Goal: Information Seeking & Learning: Learn about a topic

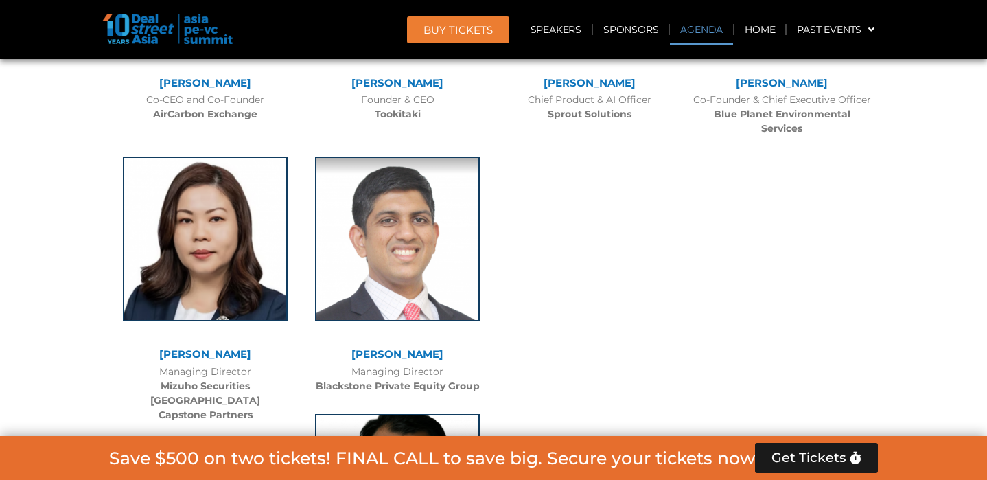
click at [695, 30] on link "Agenda" at bounding box center [701, 30] width 63 height 32
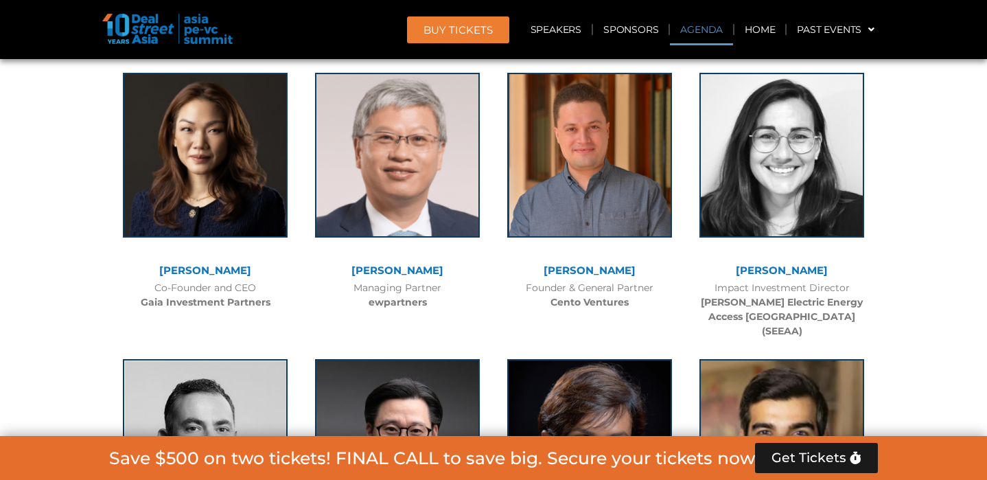
scroll to position [826, 0]
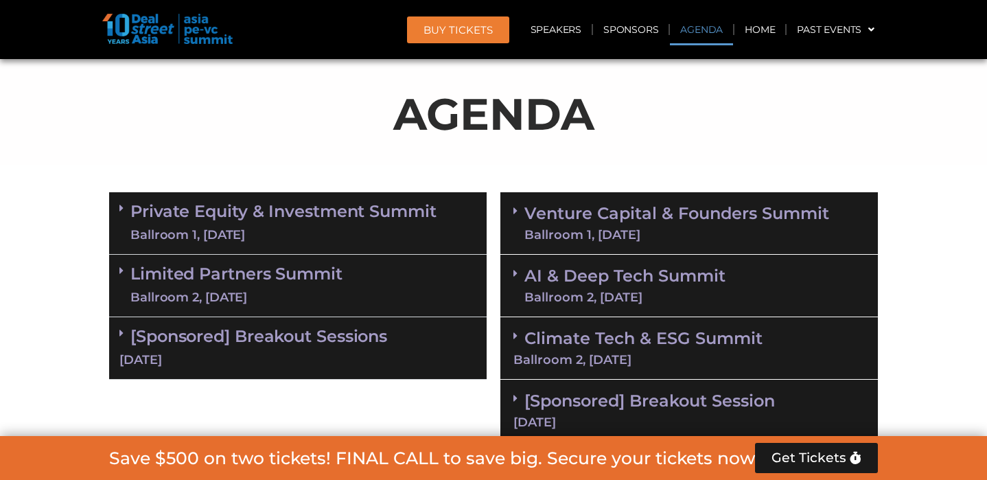
click at [612, 205] on link "Venture Capital & Founders​ Summit Ballroom 1, 11 Sept" at bounding box center [676, 223] width 305 height 36
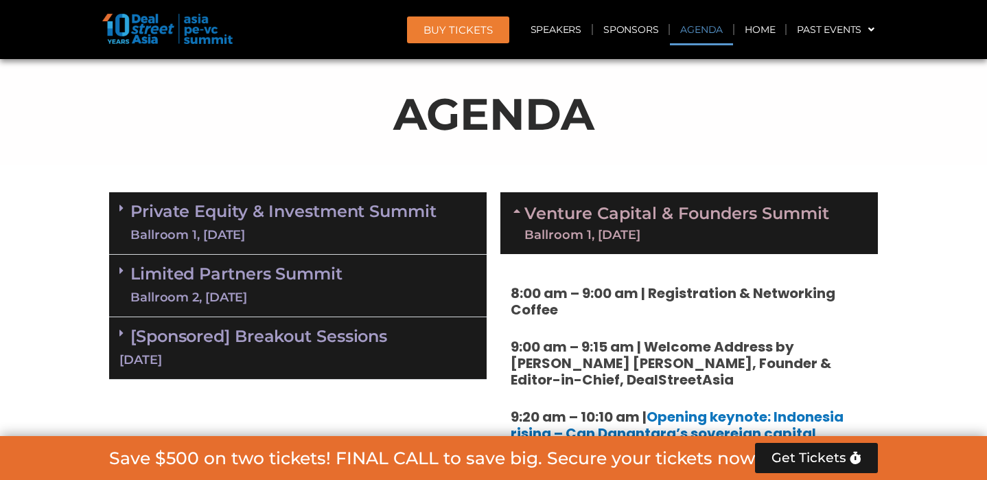
click at [590, 205] on link "Venture Capital & Founders​ Summit Ballroom 1, 11 Sept" at bounding box center [676, 223] width 305 height 36
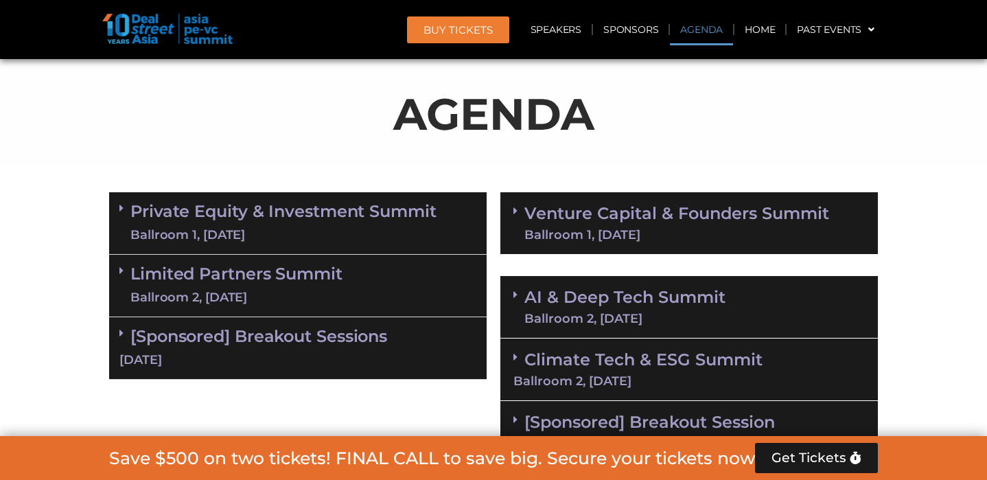
click at [342, 257] on div "Limited Partners Summit Ballroom 2, 10 Sept" at bounding box center [297, 286] width 377 height 62
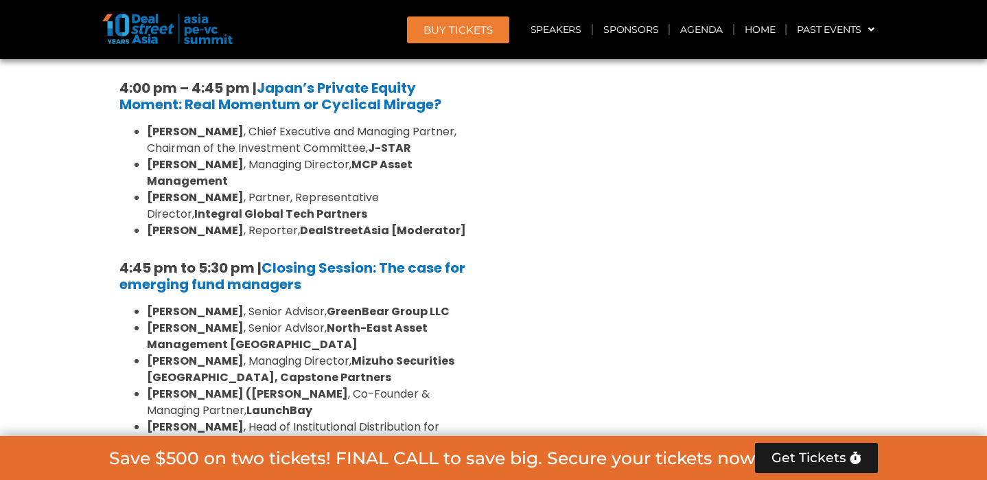
scroll to position [2157, 0]
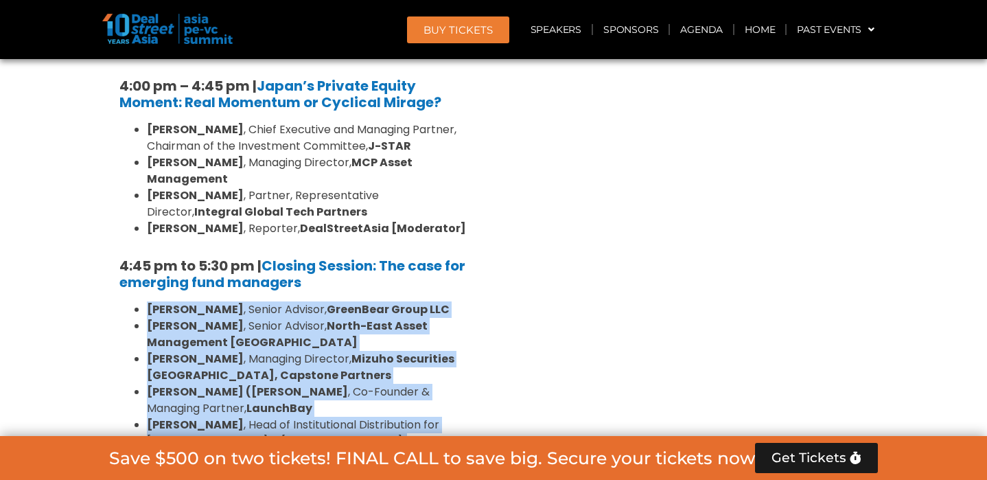
drag, startPoint x: 145, startPoint y: 206, endPoint x: 293, endPoint y: 385, distance: 232.1
click at [293, 385] on ul "Sanjay Gujral , Senior Advisor, GreenBear Group LLC Sam Robinson , Senior Advis…" at bounding box center [297, 408] width 357 height 214
copy ul "Sanjay Gujral , Senior Advisor, GreenBear Group LLC Sam Robinson , Senior Advis…"
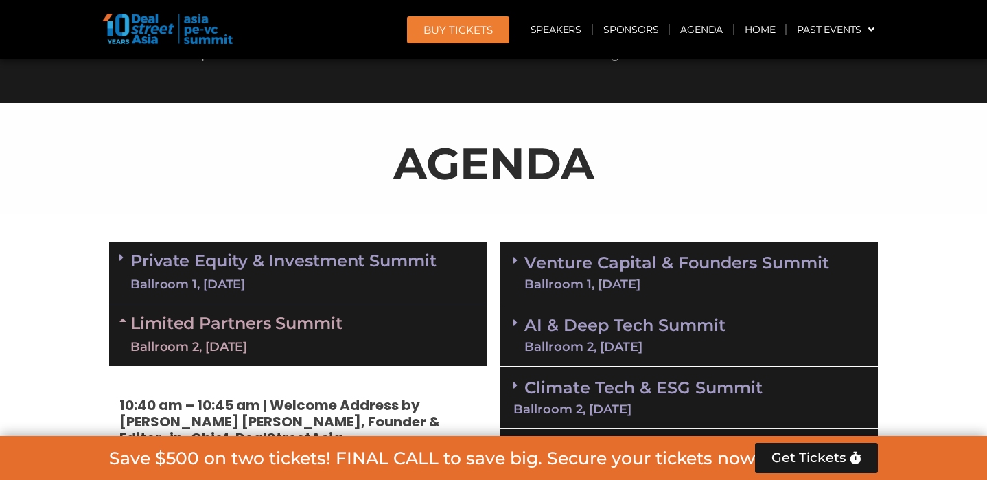
scroll to position [901, 0]
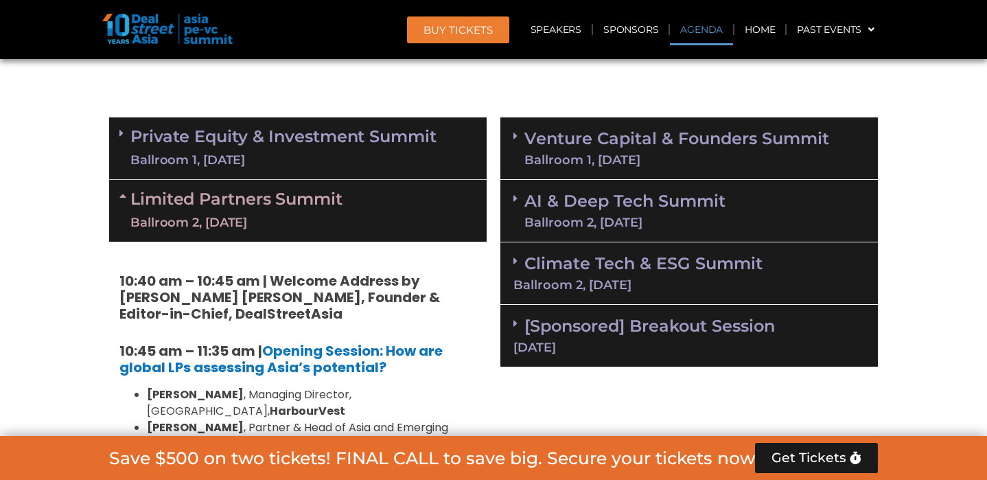
click at [587, 270] on link "Climate Tech & ESG Summit Ballroom 2, 11 Sept" at bounding box center [688, 272] width 351 height 38
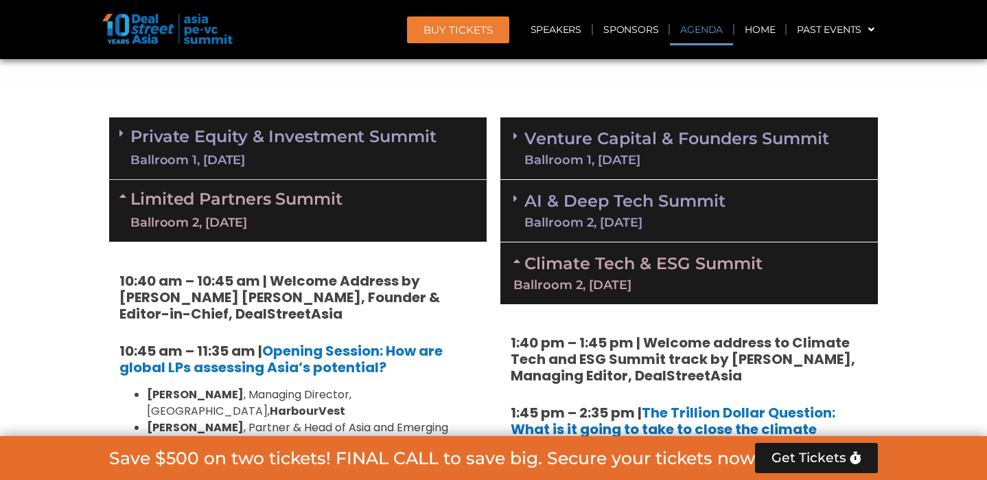
click at [600, 207] on link "AI & Deep Tech Summit Ballroom 2, 11 Sept" at bounding box center [624, 211] width 201 height 36
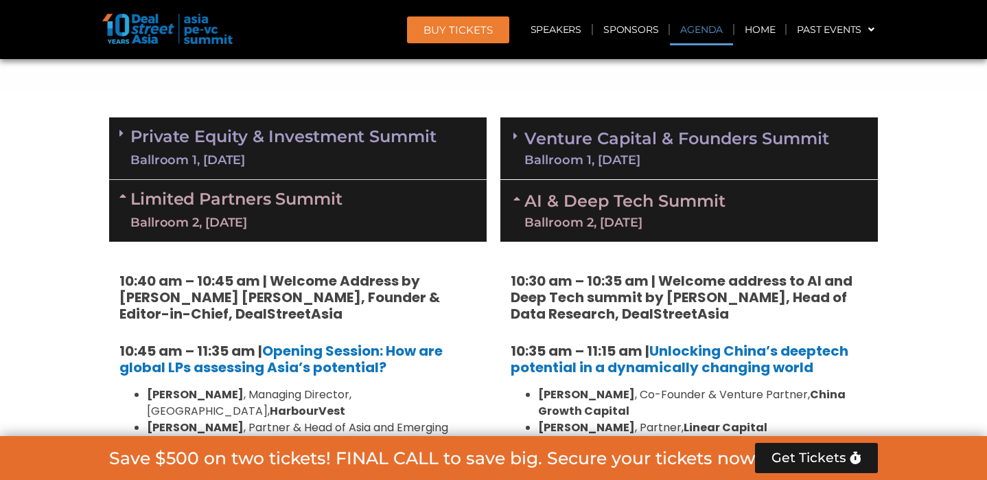
click at [572, 154] on div "Ballroom 1, [DATE]" at bounding box center [676, 160] width 305 height 12
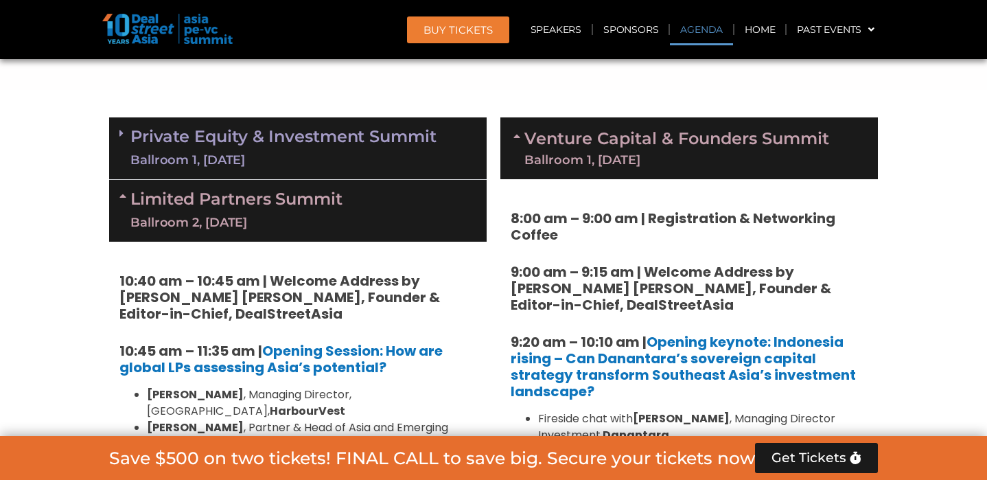
click at [356, 161] on div "Ballroom 1, [DATE]" at bounding box center [283, 160] width 306 height 17
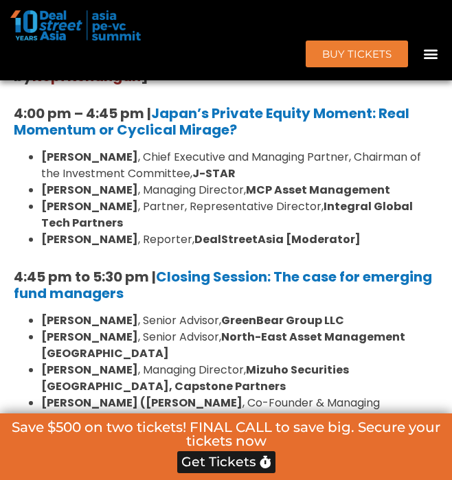
scroll to position [3971, 0]
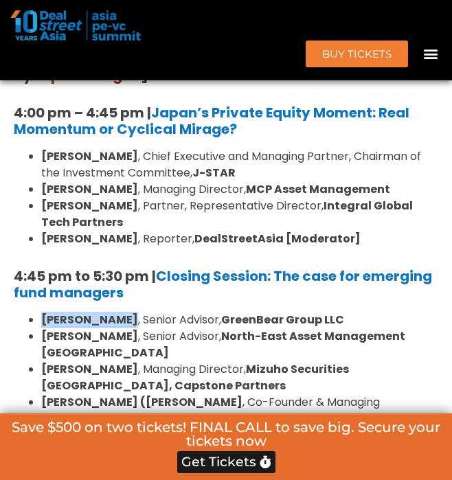
drag, startPoint x: 116, startPoint y: 137, endPoint x: 34, endPoint y: 137, distance: 81.7
click at [41, 312] on li "Sanjay Gujral , Senior Advisor, GreenBear Group LLC" at bounding box center [239, 320] width 397 height 16
click at [334, 312] on li "Sanjay Gujral , Senior Advisor, GreenBear Group LLC" at bounding box center [239, 320] width 397 height 16
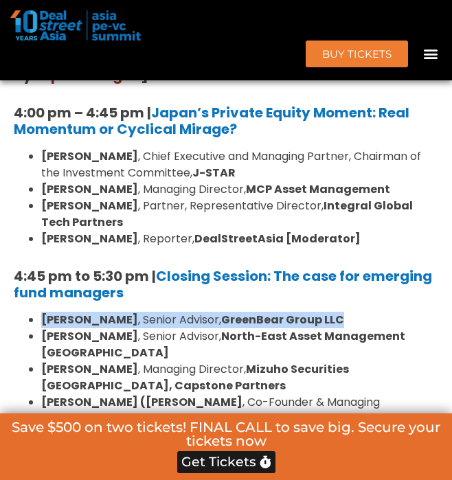
drag, startPoint x: 331, startPoint y: 137, endPoint x: 42, endPoint y: 132, distance: 289.0
click at [42, 312] on li "Sanjay Gujral , Senior Advisor, GreenBear Group LLC" at bounding box center [239, 320] width 397 height 16
copy li "Sanjay Gujral , Senior Advisor, GreenBear Group LLC"
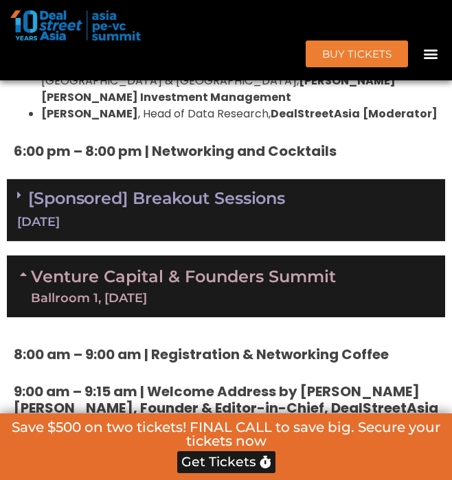
scroll to position [4362, 0]
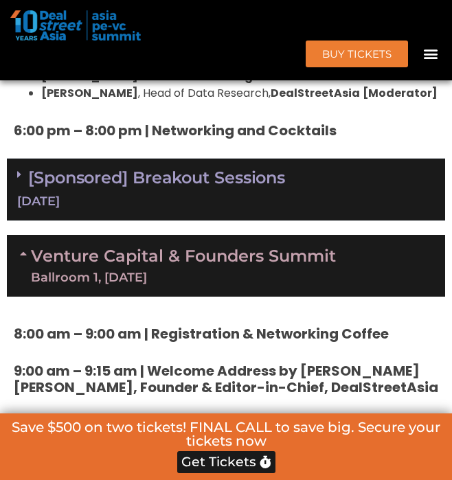
drag, startPoint x: 141, startPoint y: 286, endPoint x: 141, endPoint y: 298, distance: 11.7
copy li "Stefanus Hadiwidjaja , Managing Director Investment, Danantara"
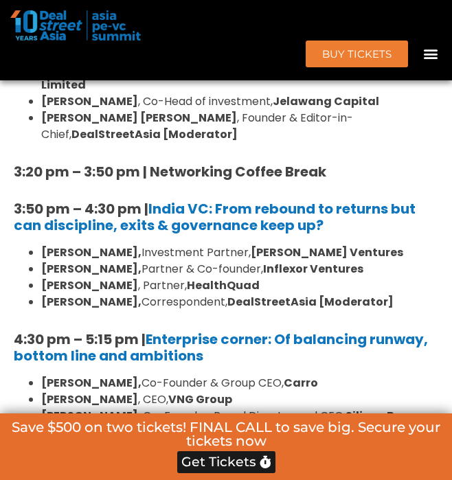
scroll to position [5600, 0]
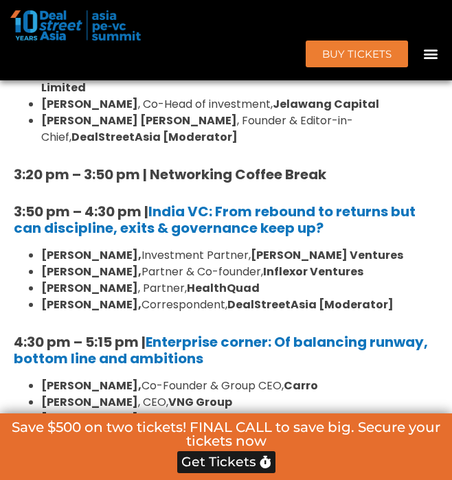
drag, startPoint x: 40, startPoint y: 301, endPoint x: 221, endPoint y: 384, distance: 199.3
drag, startPoint x: 423, startPoint y: 366, endPoint x: 26, endPoint y: 302, distance: 402.6
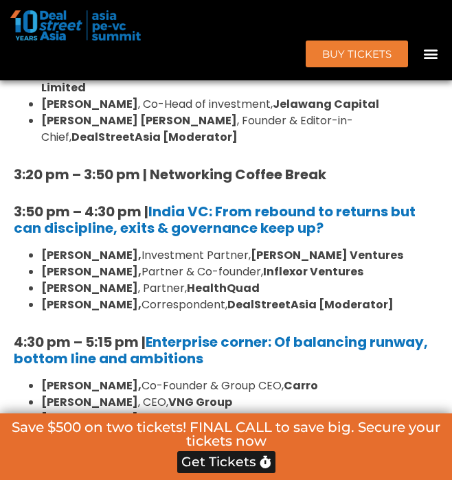
copy ul "Abhishek Bhatia , Founder, Group CEO and Executive Director, Oona Kevan Chow , …"
drag, startPoint x: 111, startPoint y: 321, endPoint x: 40, endPoint y: 318, distance: 70.7
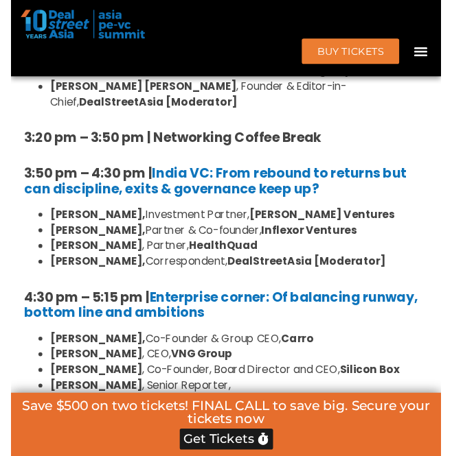
scroll to position [6125, 0]
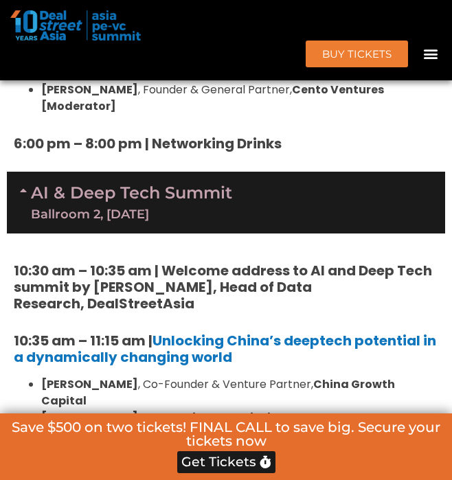
drag, startPoint x: 40, startPoint y: 331, endPoint x: 409, endPoint y: 339, distance: 368.6
copy div "Dylan Loh , Singapore Correspondent, Nikkei Asia [Moderator]"
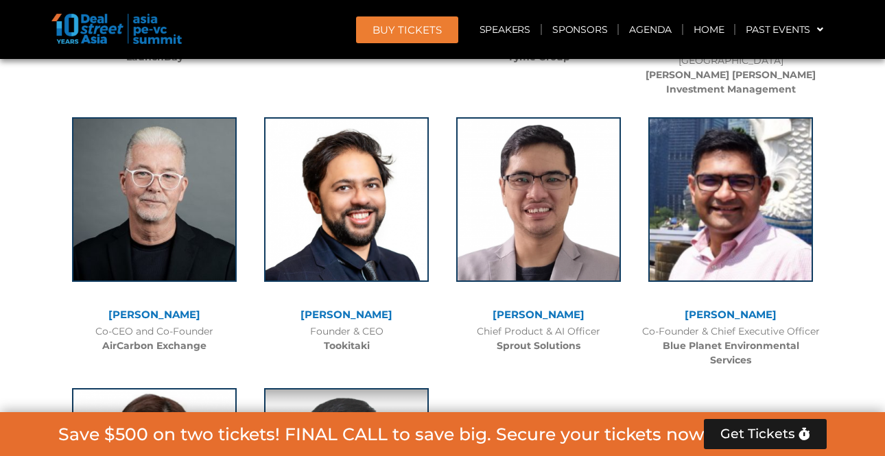
scroll to position [13222, 0]
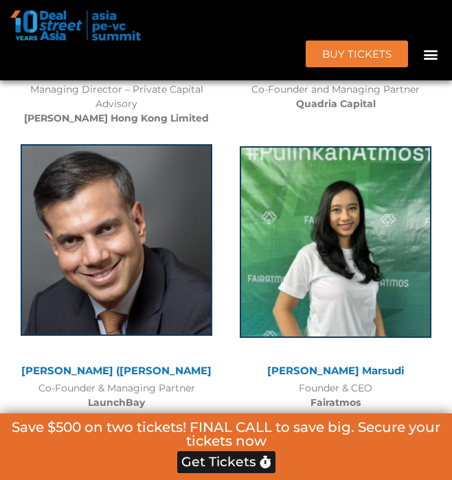
scroll to position [11380, 0]
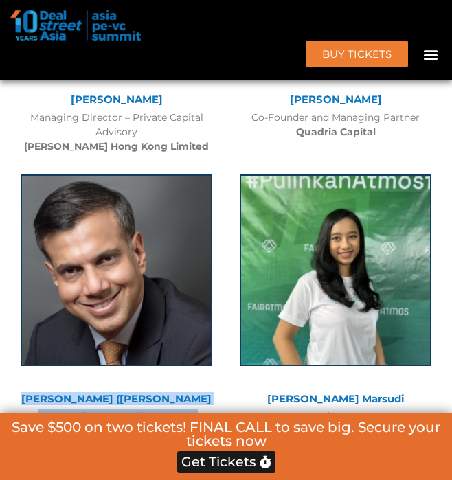
drag, startPoint x: 34, startPoint y: 302, endPoint x: 150, endPoint y: 330, distance: 119.4
click at [150, 330] on div "Padmanabh (Paddy) Sinha Co-Founder & Managing Partner LaunchBay" at bounding box center [116, 303] width 219 height 285
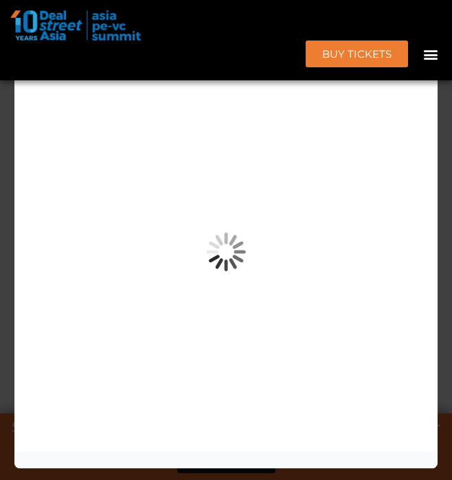
copy div "Padmanabh (Paddy) Sinha Co-Founder & Managing Partner LaunchBay"
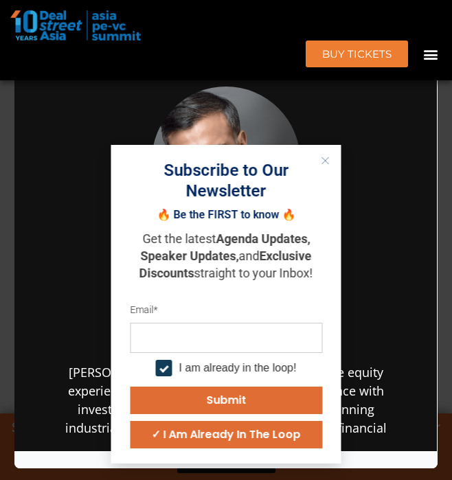
scroll to position [0, 0]
click at [327, 159] on icon "Close" at bounding box center [325, 160] width 8 height 8
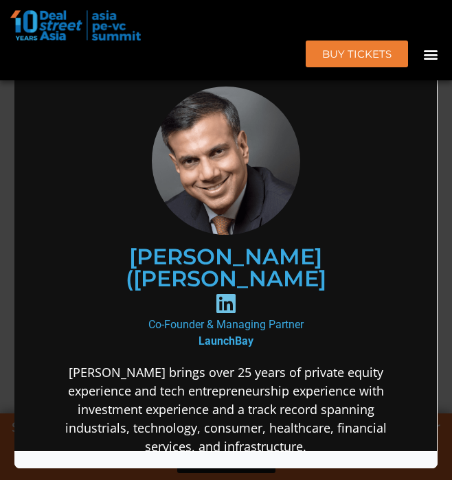
click at [451, 180] on div "Speaker Profile ×" at bounding box center [226, 240] width 452 height 480
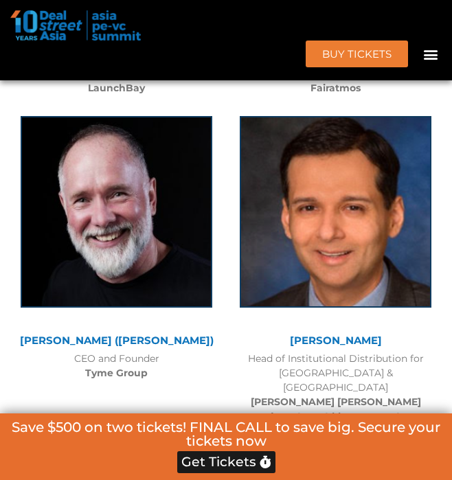
scroll to position [11671, 0]
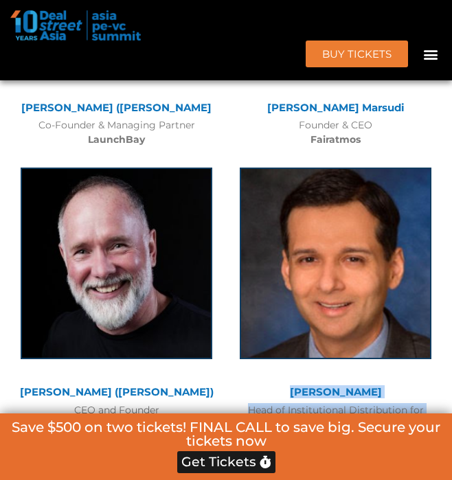
drag, startPoint x: 387, startPoint y: 358, endPoint x: 295, endPoint y: 294, distance: 111.9
click at [295, 294] on div "Vikram Lokur Head of Institutional Distribution for Southeast Asia & Hong Kong …" at bounding box center [335, 318] width 219 height 328
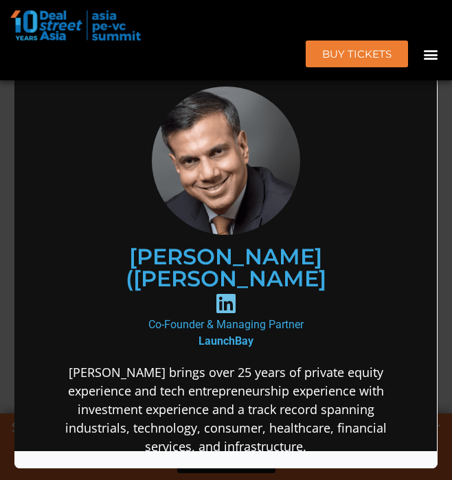
copy div "Vikram Lokur Head of Institutional Distribution for Southeast Asia & Hong Kong …"
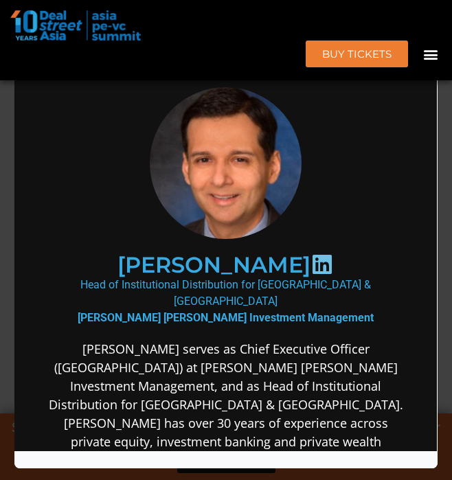
scroll to position [0, 0]
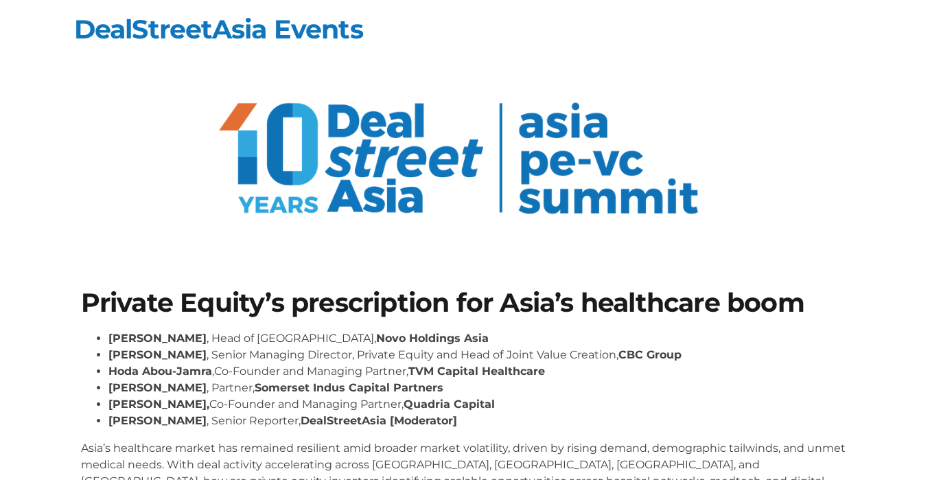
scroll to position [27, 0]
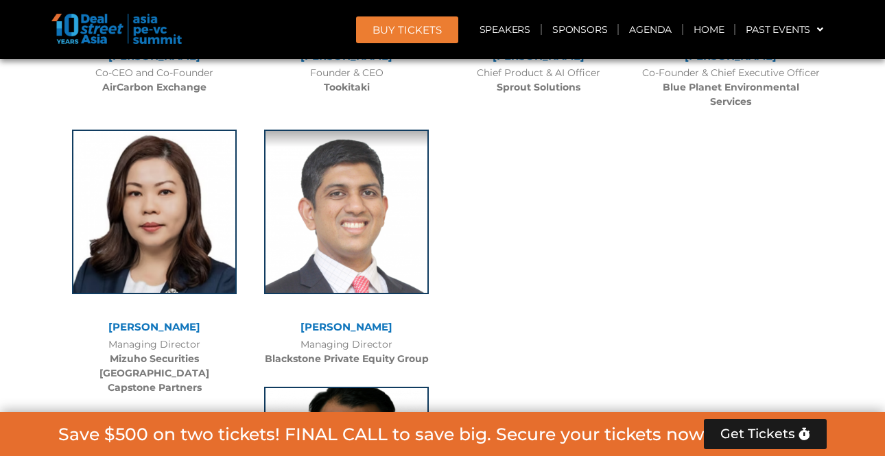
scroll to position [6408, 0]
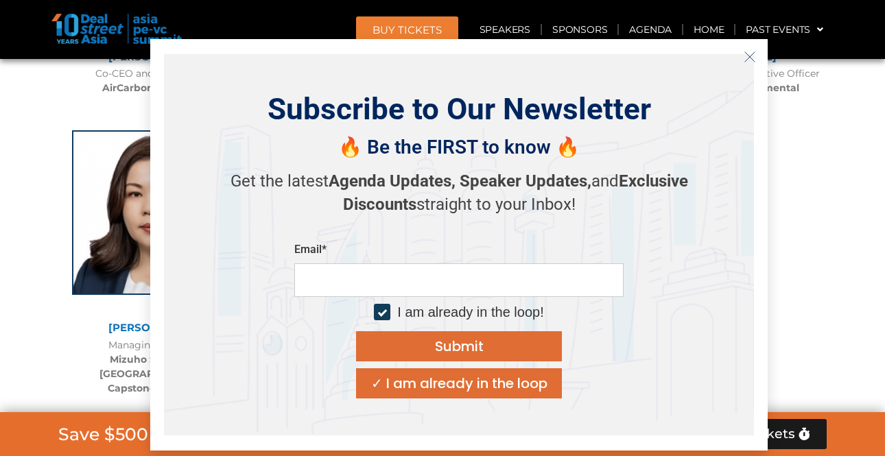
click at [750, 55] on icon "Close" at bounding box center [750, 57] width 12 height 12
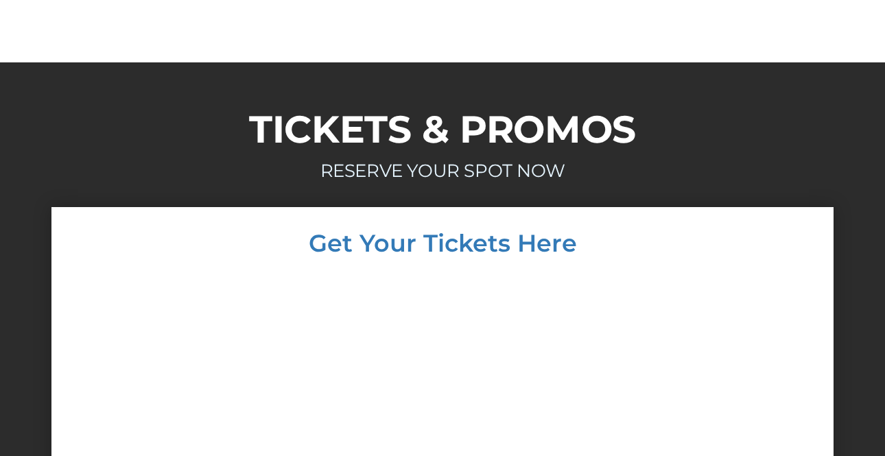
scroll to position [7976, 0]
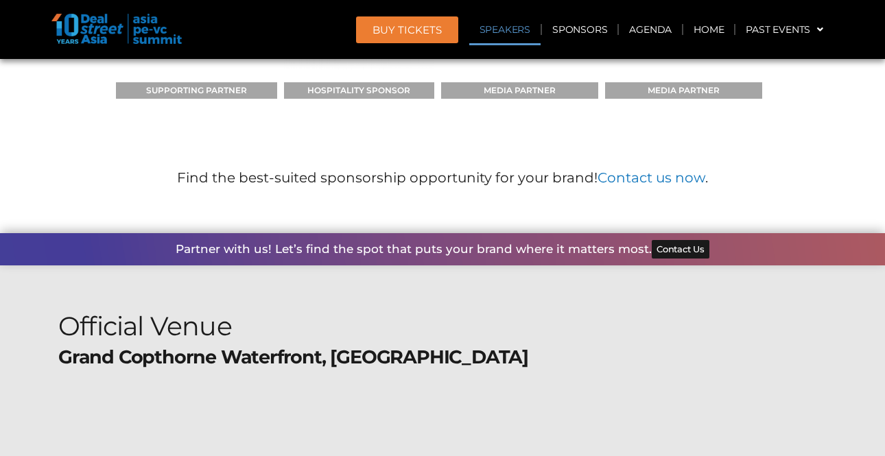
click at [511, 27] on link "Speakers" at bounding box center [504, 30] width 71 height 32
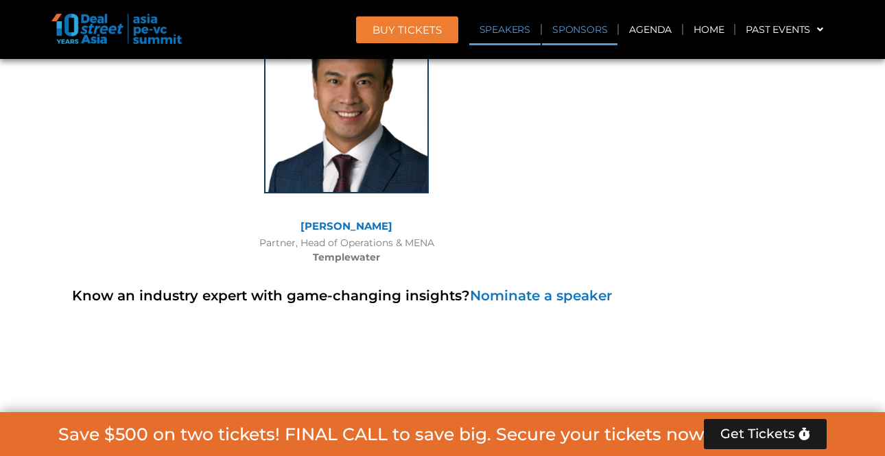
scroll to position [9750, 0]
